Goal: Task Accomplishment & Management: Use online tool/utility

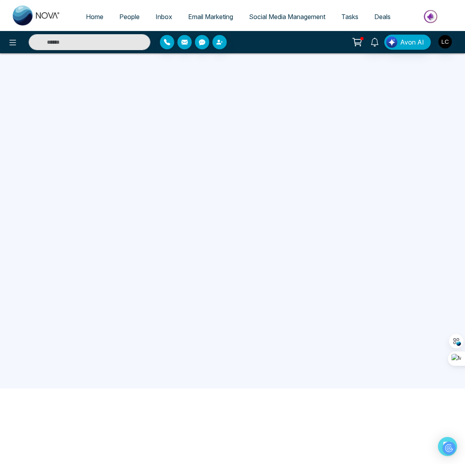
scroll to position [80, 0]
click at [12, 43] on icon at bounding box center [13, 43] width 10 height 10
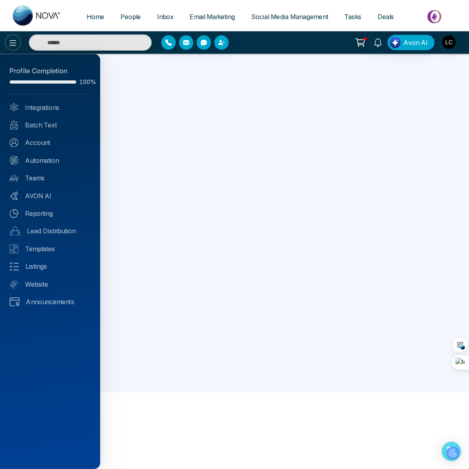
scroll to position [76, 0]
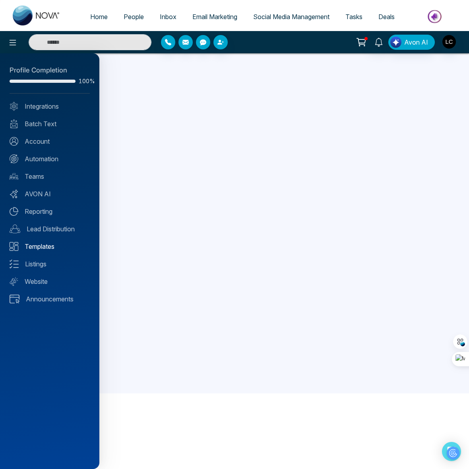
click at [35, 248] on link "Templates" at bounding box center [50, 246] width 80 height 10
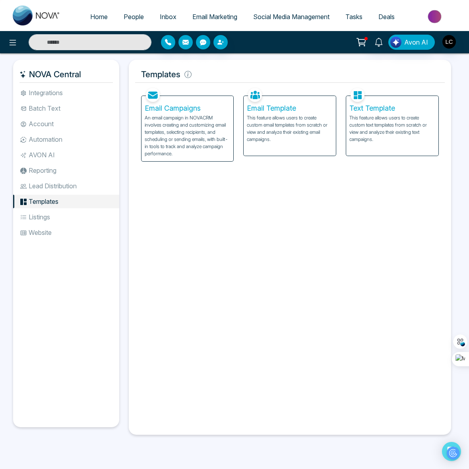
click at [172, 108] on h5 "Email Campaigns" at bounding box center [188, 108] width 86 height 9
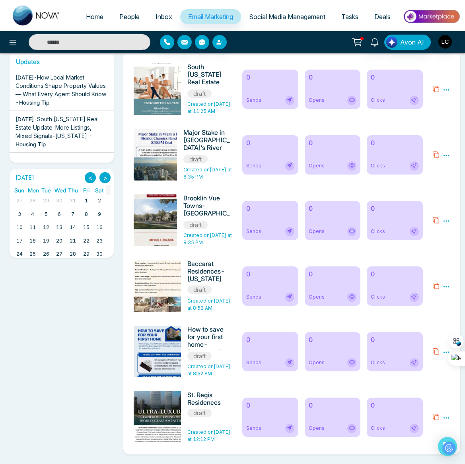
scroll to position [37, 0]
click at [208, 413] on span "draft" at bounding box center [199, 413] width 24 height 8
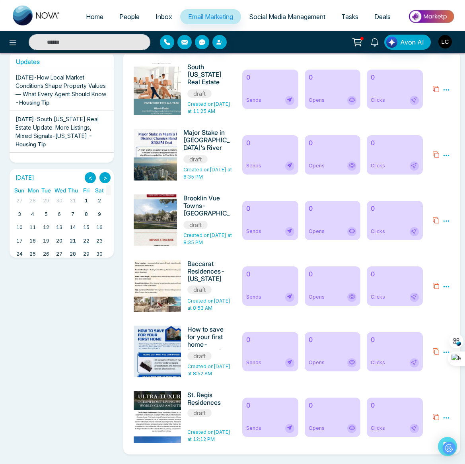
click at [437, 417] on icon at bounding box center [435, 417] width 7 height 8
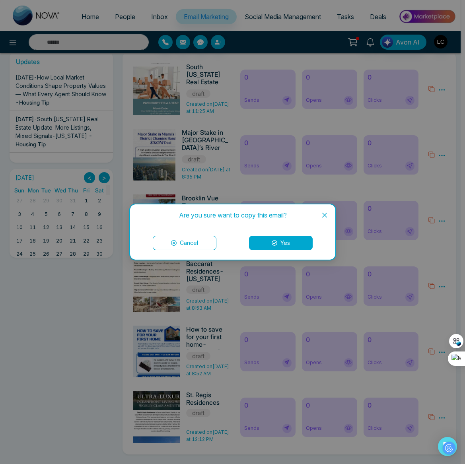
scroll to position [137, 0]
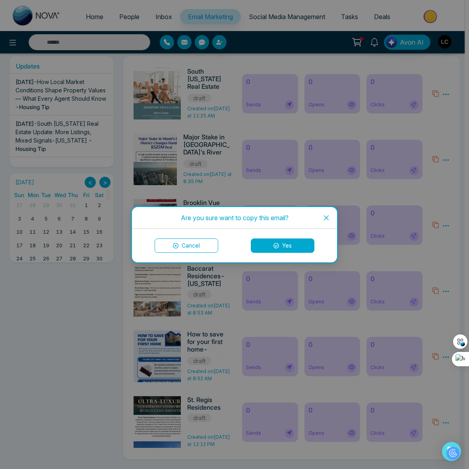
click at [325, 217] on icon "close" at bounding box center [326, 217] width 6 height 6
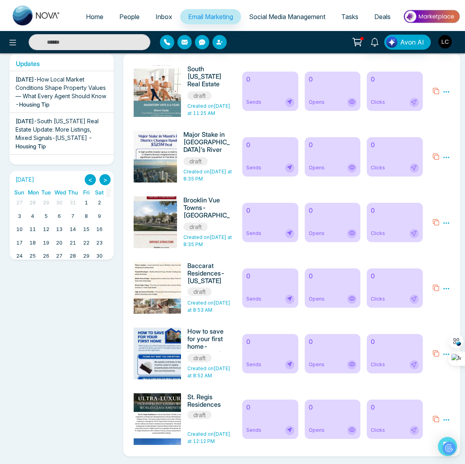
click at [447, 422] on icon at bounding box center [446, 420] width 7 height 7
click at [431, 393] on li "Edit" at bounding box center [432, 397] width 21 height 12
click at [448, 421] on icon at bounding box center [446, 420] width 7 height 7
click at [426, 398] on link "Edit" at bounding box center [427, 394] width 10 height 7
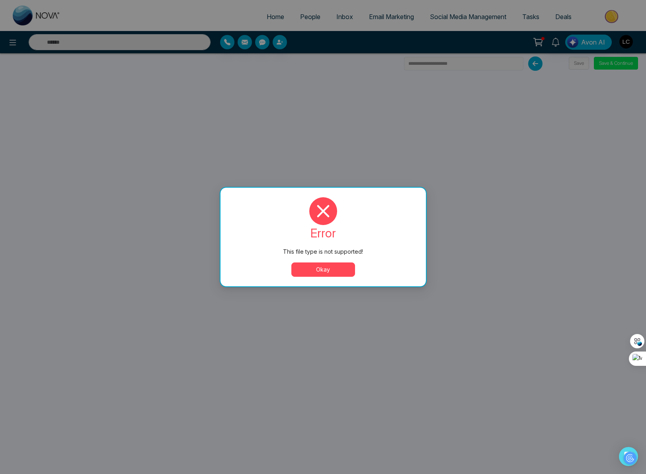
click at [330, 266] on button "Okay" at bounding box center [323, 270] width 64 height 14
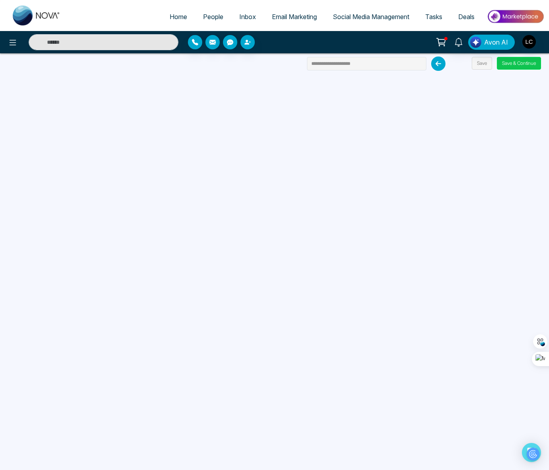
click at [469, 64] on button "Save & Continue" at bounding box center [519, 63] width 44 height 13
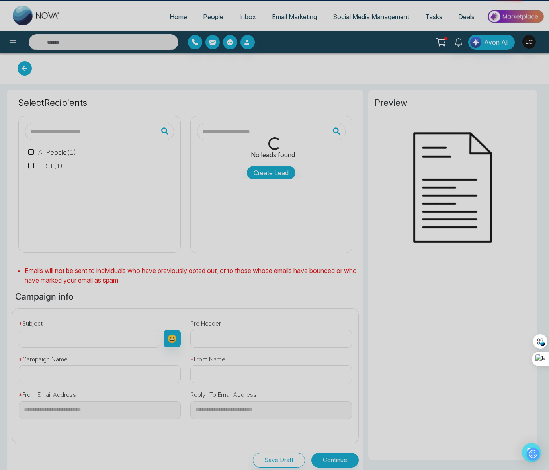
type input "**********"
